Goal: Check status: Check status

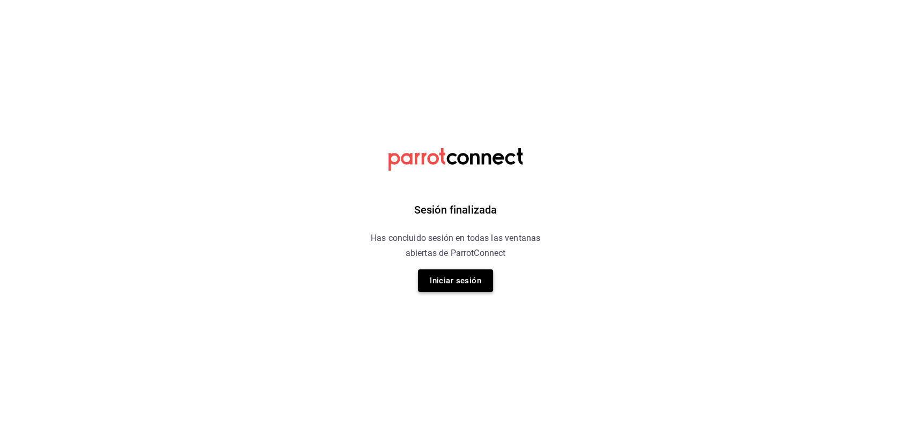
click at [466, 277] on button "Iniciar sesión" at bounding box center [455, 280] width 75 height 23
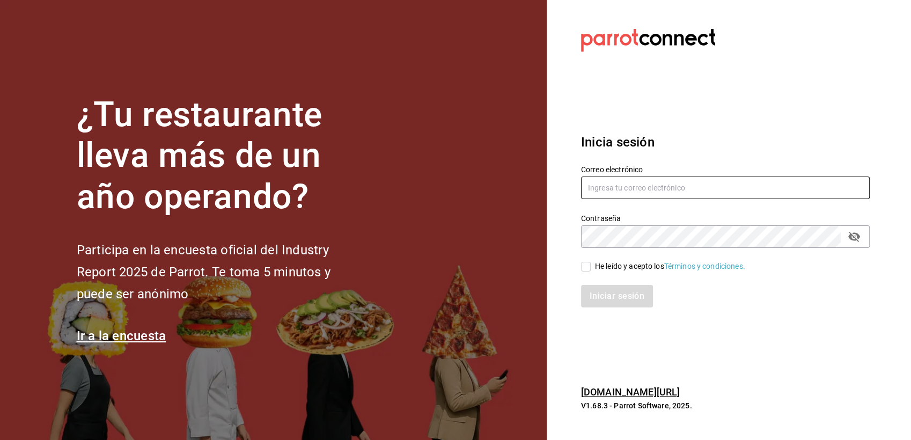
type input "paless9383@gmail.com"
click at [588, 268] on input "He leído y acepto los Términos y condiciones." at bounding box center [586, 267] width 10 height 10
checkbox input "true"
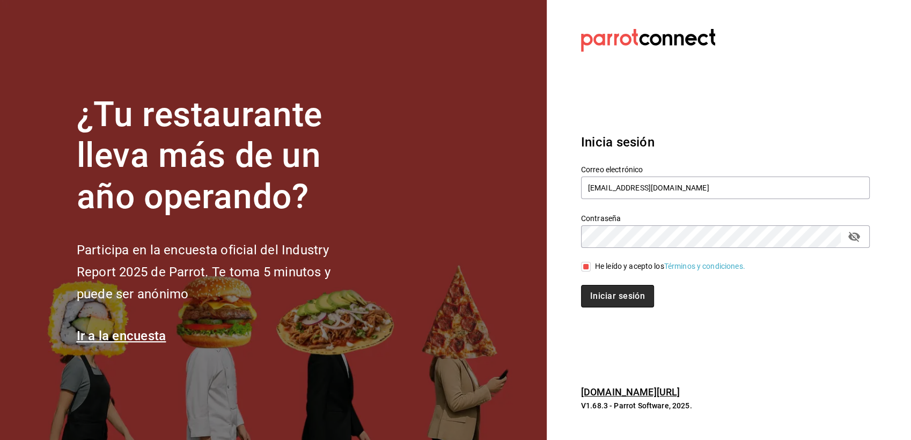
click at [605, 299] on button "Iniciar sesión" at bounding box center [617, 296] width 73 height 23
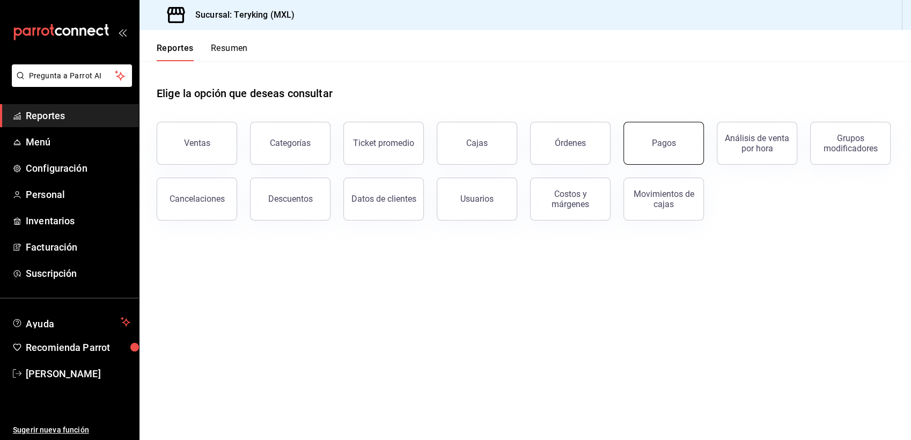
click at [670, 147] on div "Pagos" at bounding box center [664, 143] width 24 height 10
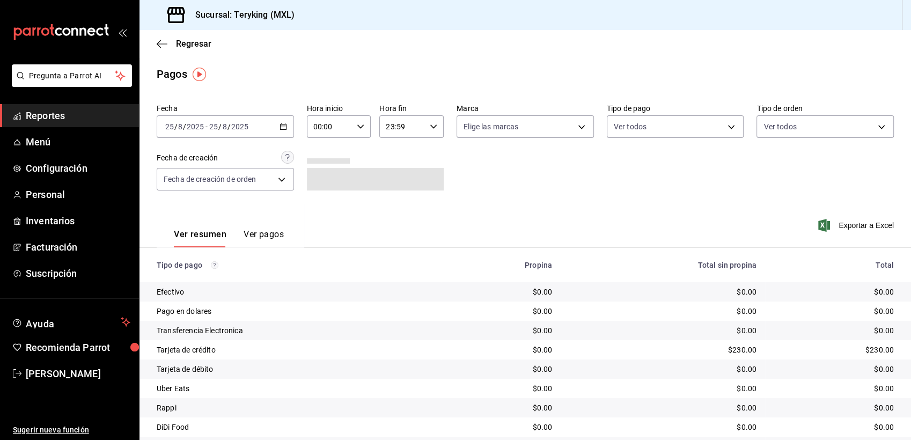
click at [280, 125] on \(Stroke\) "button" at bounding box center [283, 127] width 6 height 6
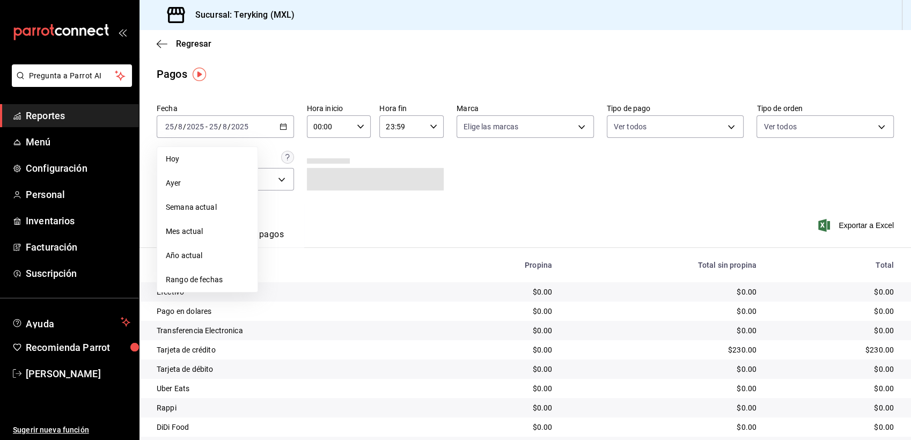
click at [193, 285] on span "Rango de fechas" at bounding box center [207, 279] width 83 height 11
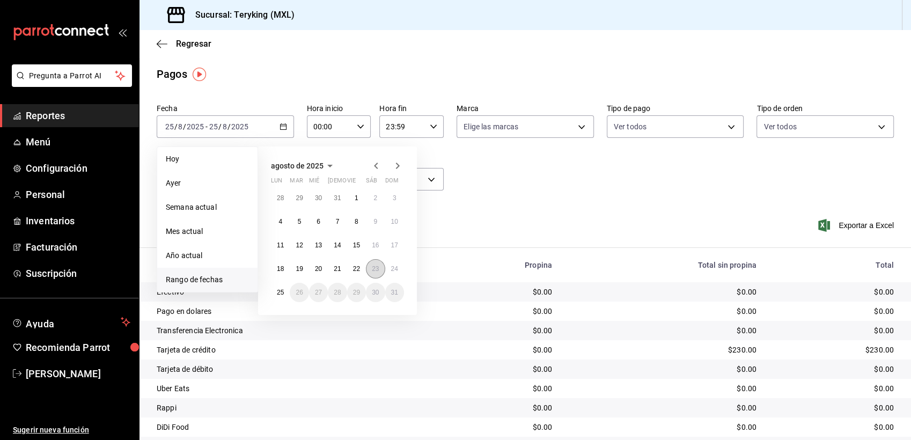
click at [374, 272] on abbr "23" at bounding box center [375, 269] width 7 height 8
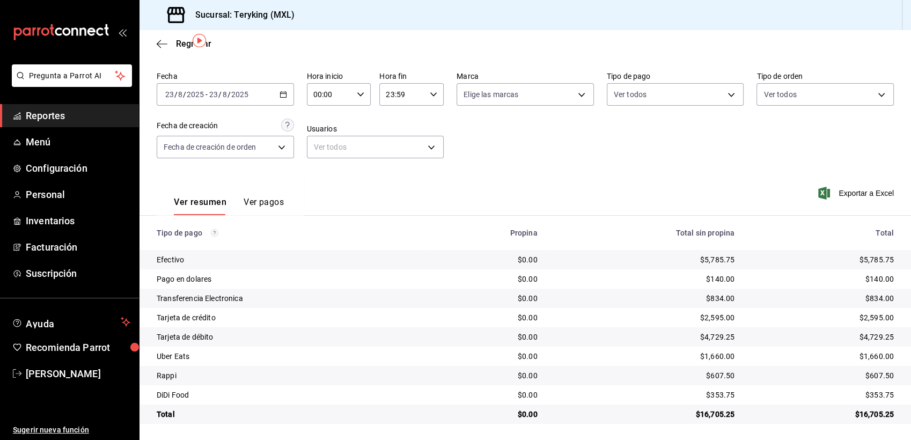
scroll to position [34, 0]
